Goal: Transaction & Acquisition: Subscribe to service/newsletter

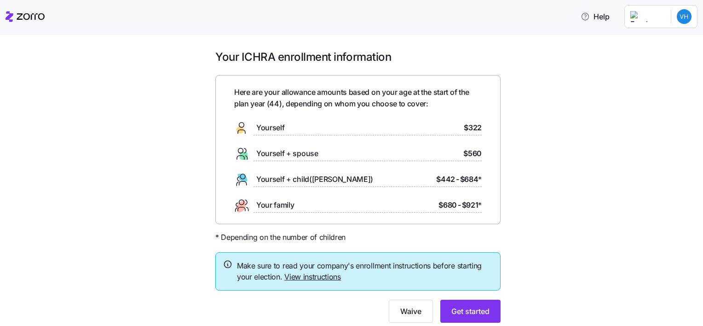
click at [413, 129] on div "Yourself $322" at bounding box center [358, 128] width 248 height 15
click at [458, 313] on span "Get started" at bounding box center [470, 311] width 38 height 11
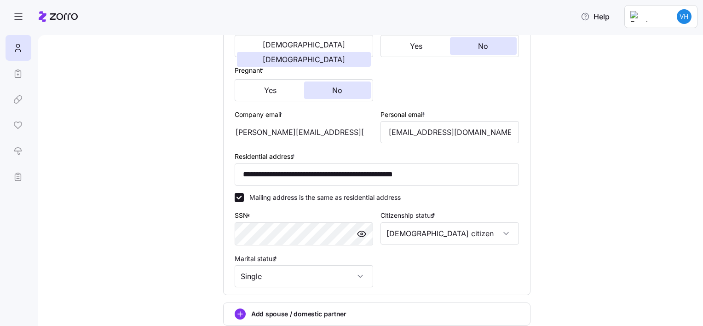
scroll to position [286, 0]
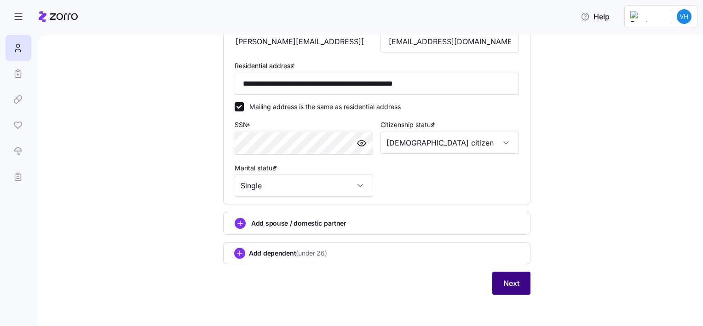
click at [503, 280] on span "Next" at bounding box center [511, 283] width 16 height 11
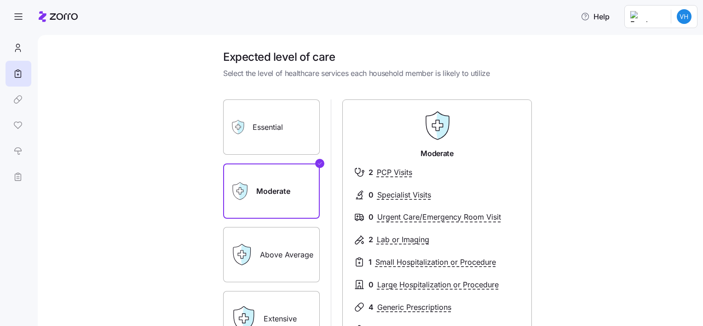
click at [267, 133] on label "Essential" at bounding box center [271, 126] width 97 height 55
click at [0, 0] on input "Essential" at bounding box center [0, 0] width 0 height 0
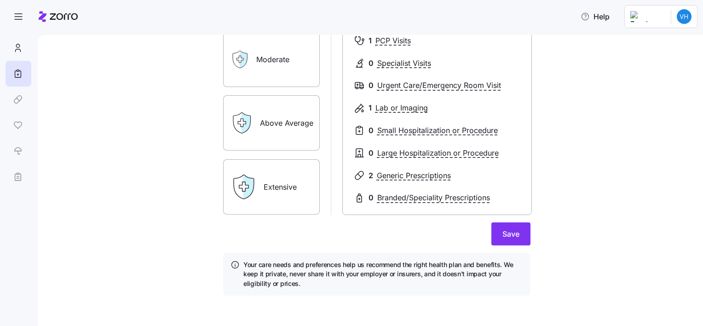
scroll to position [134, 0]
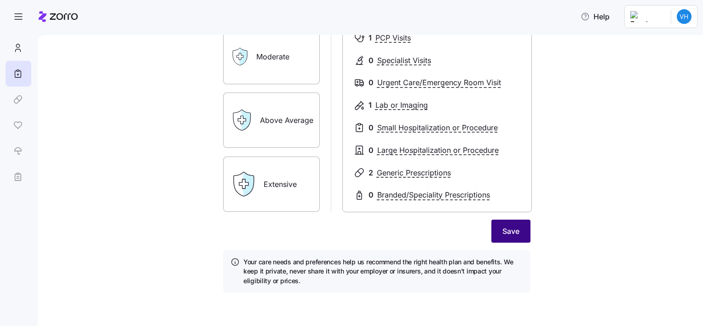
click at [515, 231] on button "Save" at bounding box center [511, 231] width 39 height 23
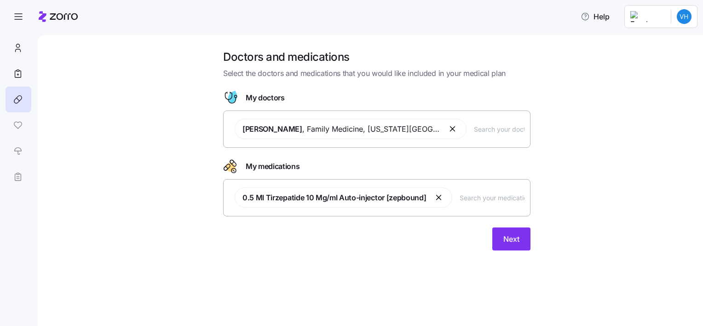
click at [448, 130] on button "button" at bounding box center [453, 128] width 11 height 11
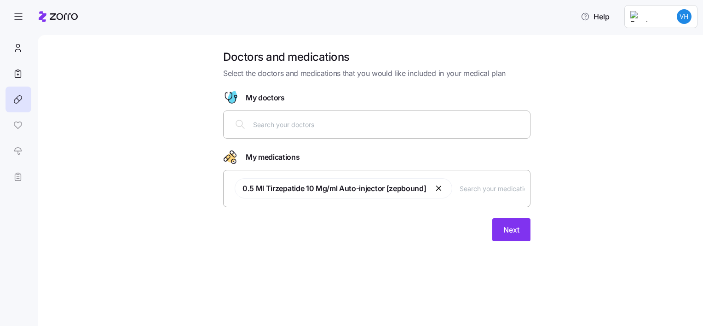
click at [359, 127] on input "text" at bounding box center [389, 124] width 272 height 10
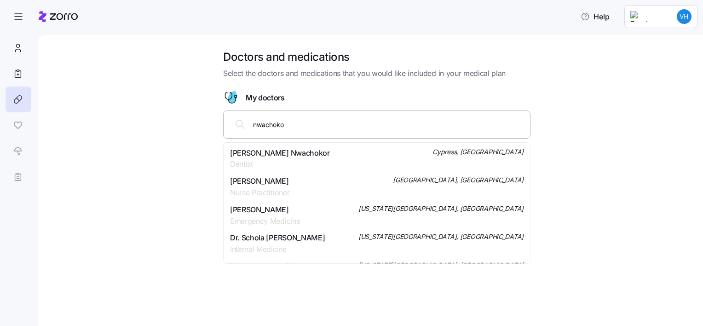
type input "nwachokor"
click at [289, 183] on span "[PERSON_NAME]" at bounding box center [259, 181] width 59 height 12
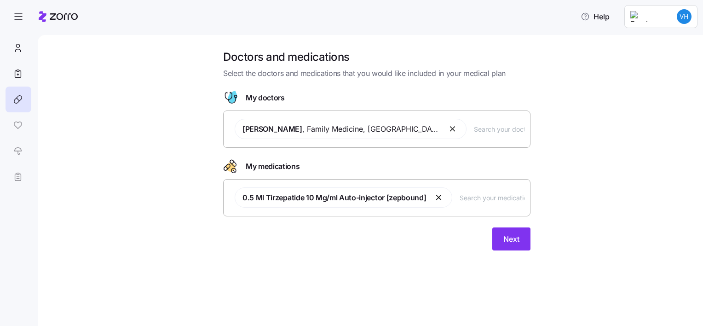
click at [488, 135] on div "[PERSON_NAME] , Family Medicine , [GEOGRAPHIC_DATA], [GEOGRAPHIC_DATA]" at bounding box center [376, 128] width 295 height 31
click at [484, 130] on input "text" at bounding box center [499, 129] width 51 height 10
type input "balat"
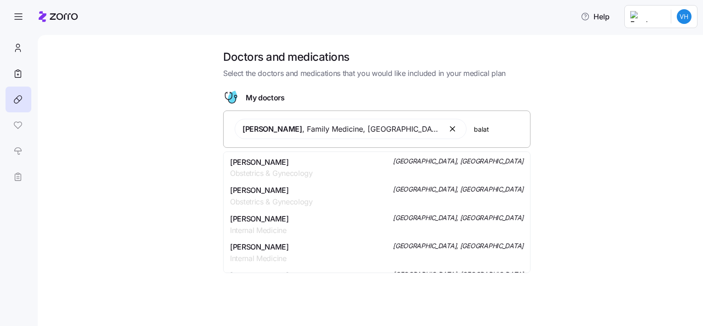
click at [322, 168] on div "[PERSON_NAME] Obstetrics & Gynecology [GEOGRAPHIC_DATA], [GEOGRAPHIC_DATA]" at bounding box center [377, 167] width 294 height 23
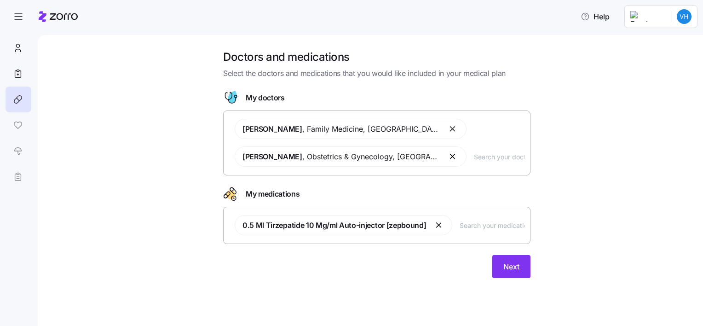
drag, startPoint x: 509, startPoint y: 265, endPoint x: 471, endPoint y: 257, distance: 38.5
click at [508, 265] on span "Next" at bounding box center [511, 266] width 16 height 11
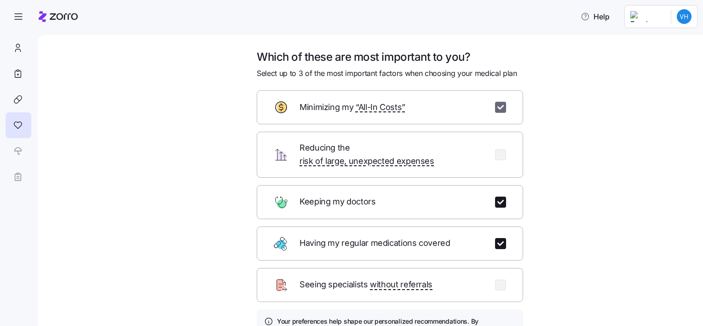
click at [499, 107] on input "checkbox" at bounding box center [500, 107] width 11 height 11
checkbox input "false"
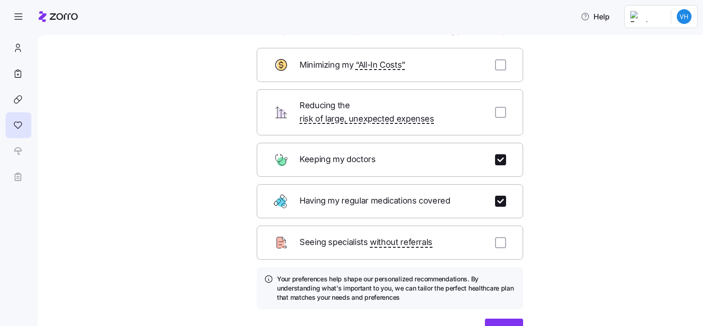
scroll to position [90, 0]
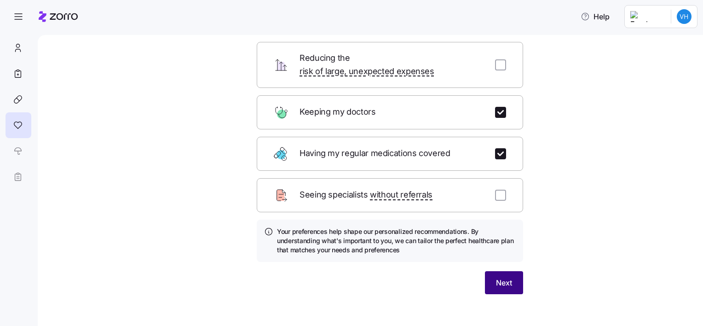
click at [489, 271] on button "Next" at bounding box center [504, 282] width 38 height 23
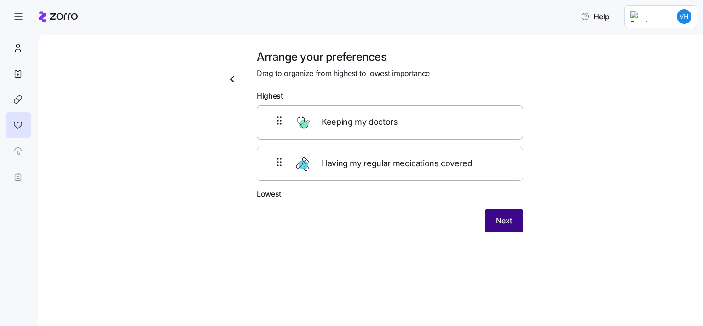
click at [497, 225] on span "Next" at bounding box center [504, 220] width 16 height 11
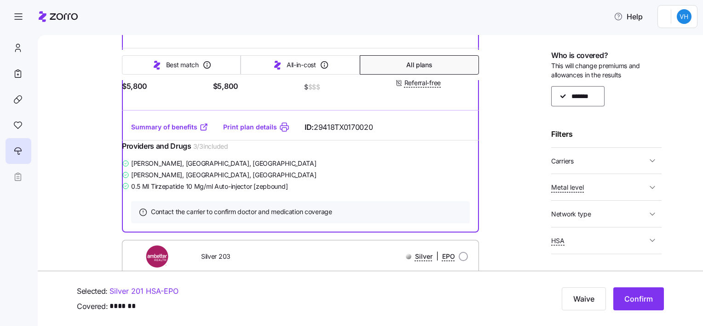
scroll to position [249, 0]
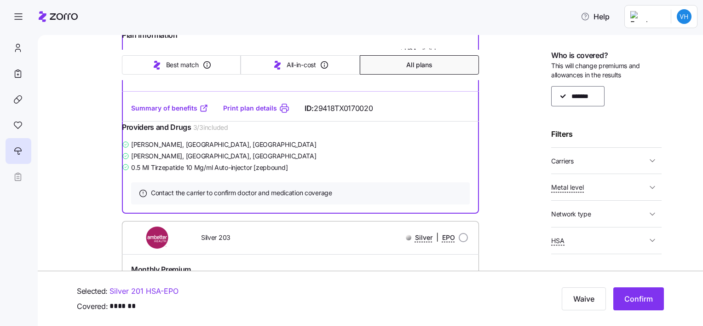
click at [155, 289] on link "Silver 201 HSA - EPO" at bounding box center [144, 291] width 69 height 12
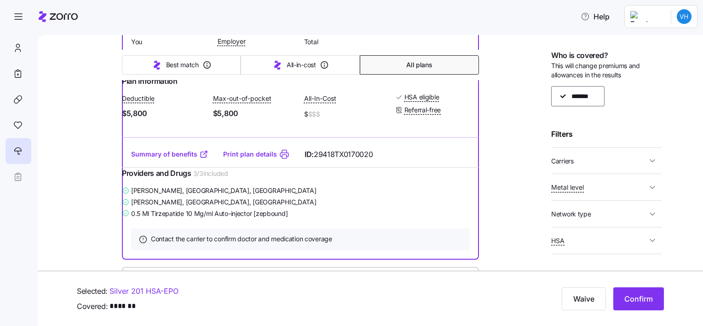
click at [155, 289] on link "Silver 201 HSA - EPO" at bounding box center [144, 291] width 69 height 12
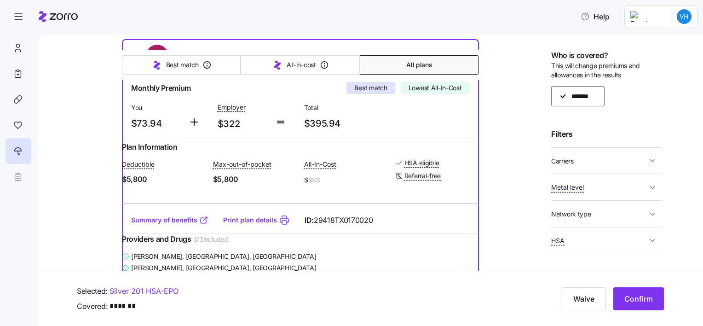
scroll to position [138, 0]
click at [238, 224] on link "Print plan details" at bounding box center [250, 219] width 54 height 9
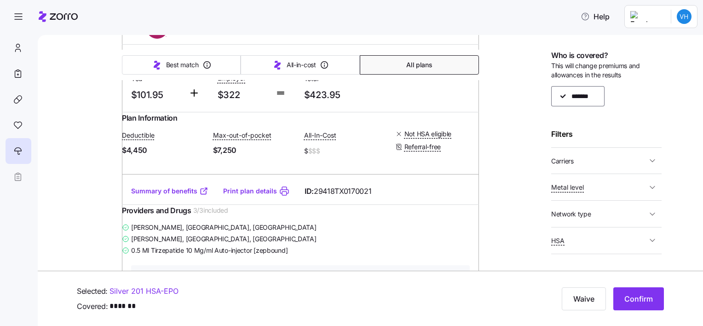
scroll to position [460, 0]
click at [180, 195] on link "Summary of benefits" at bounding box center [169, 189] width 77 height 9
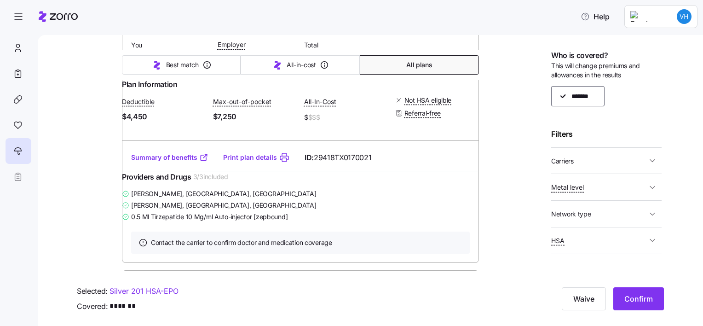
scroll to position [506, 0]
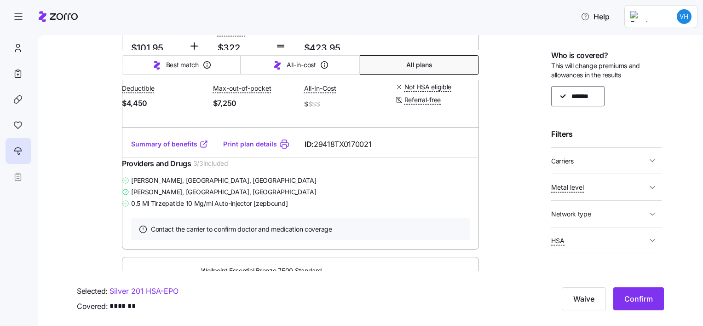
click at [171, 149] on link "Summary of benefits" at bounding box center [169, 143] width 77 height 9
